Goal: Use online tool/utility: Utilize a website feature to perform a specific function

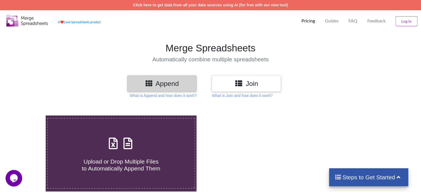
click at [183, 82] on h3 "Append" at bounding box center [161, 84] width 61 height 8
click at [141, 148] on div "Upload or Drop Multiple Files to Automatically Append Them" at bounding box center [121, 153] width 147 height 37
click at [29, 116] on input "Upload or Drop Multiple Files to Automatically Append Them" at bounding box center [29, 116] width 0 height 0
type input "C:\fakepath\TeeFi小[PERSON_NAME]报价单2025新.xls"
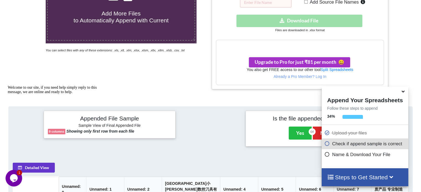
scroll to position [144, 0]
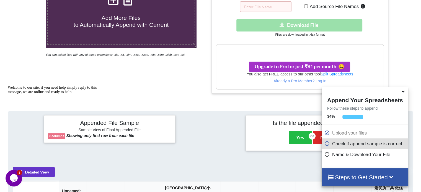
click at [303, 25] on div "Download hidden Download File" at bounding box center [300, 25] width 168 height 12
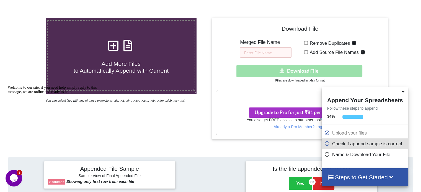
scroll to position [88, 0]
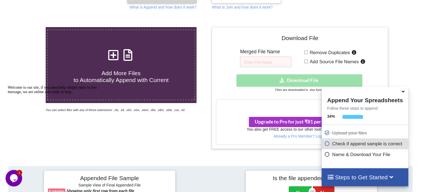
click at [307, 62] on span "Add Source File Names" at bounding box center [332, 61] width 51 height 5
click at [307, 62] on input "Add Source File Names" at bounding box center [306, 62] width 4 height 4
checkbox input "true"
click at [304, 52] on input "Remove Duplicates" at bounding box center [306, 53] width 4 height 4
click at [305, 52] on input "Remove Duplicates" at bounding box center [306, 53] width 4 height 4
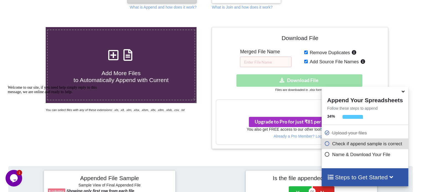
checkbox input "false"
click at [305, 61] on input "Add Source File Names" at bounding box center [306, 62] width 4 height 4
checkbox input "false"
click at [265, 61] on input "text" at bounding box center [265, 62] width 51 height 11
type input "compatability"
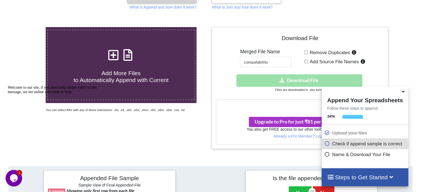
click at [267, 80] on div "Download hidden Download File" at bounding box center [300, 80] width 168 height 12
click at [296, 82] on div "Download hidden Download File" at bounding box center [300, 80] width 168 height 12
click at [356, 158] on p "Name & Download Your File" at bounding box center [365, 154] width 82 height 7
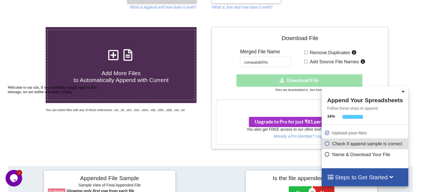
click at [349, 154] on p "Name & Download Your File" at bounding box center [365, 154] width 82 height 7
click at [326, 155] on icon at bounding box center [327, 153] width 6 height 5
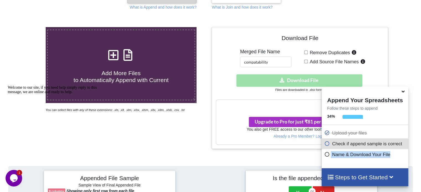
click at [326, 155] on icon at bounding box center [327, 153] width 6 height 5
click at [403, 92] on icon at bounding box center [403, 90] width 6 height 5
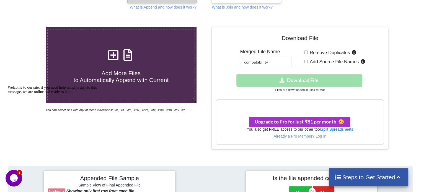
click at [301, 75] on div "Download hidden Download File" at bounding box center [300, 80] width 168 height 12
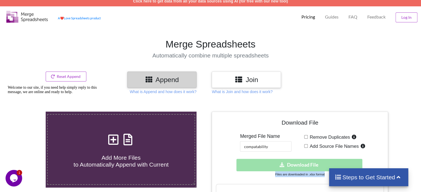
scroll to position [0, 0]
